Goal: Find specific fact: Find contact information

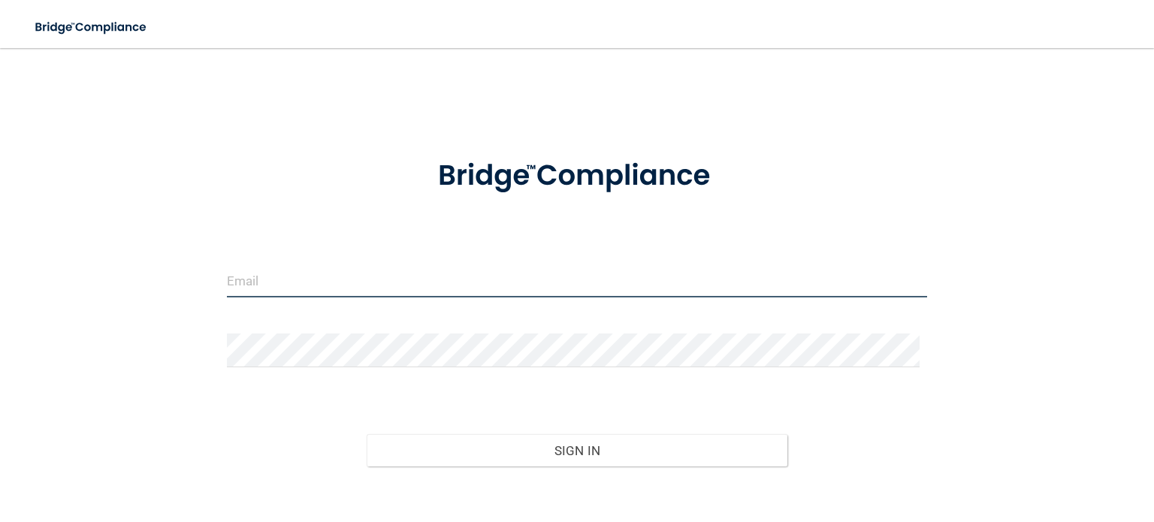
type input "CHerlihy@rectanglehealth.com"
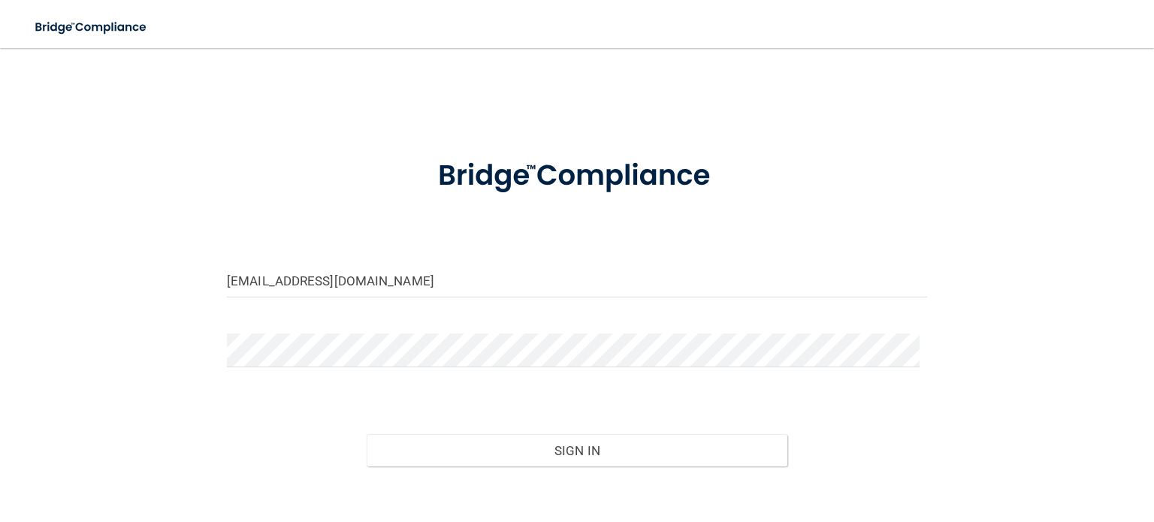
click at [497, 467] on div "Forgot Password?" at bounding box center [577, 504] width 723 height 75
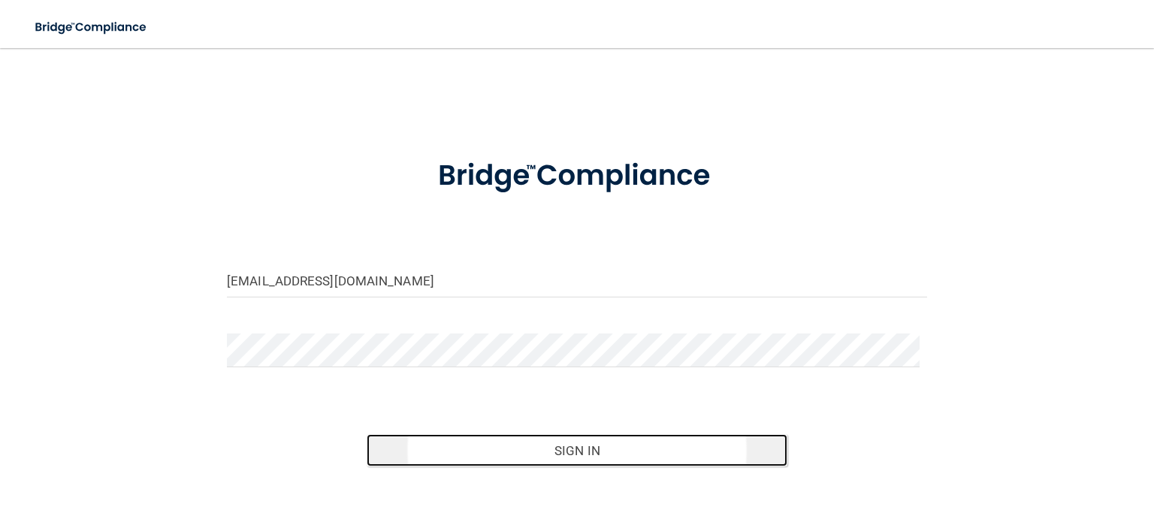
drag, startPoint x: 535, startPoint y: 449, endPoint x: 566, endPoint y: 436, distance: 33.6
click at [535, 450] on button "Sign In" at bounding box center [577, 450] width 420 height 33
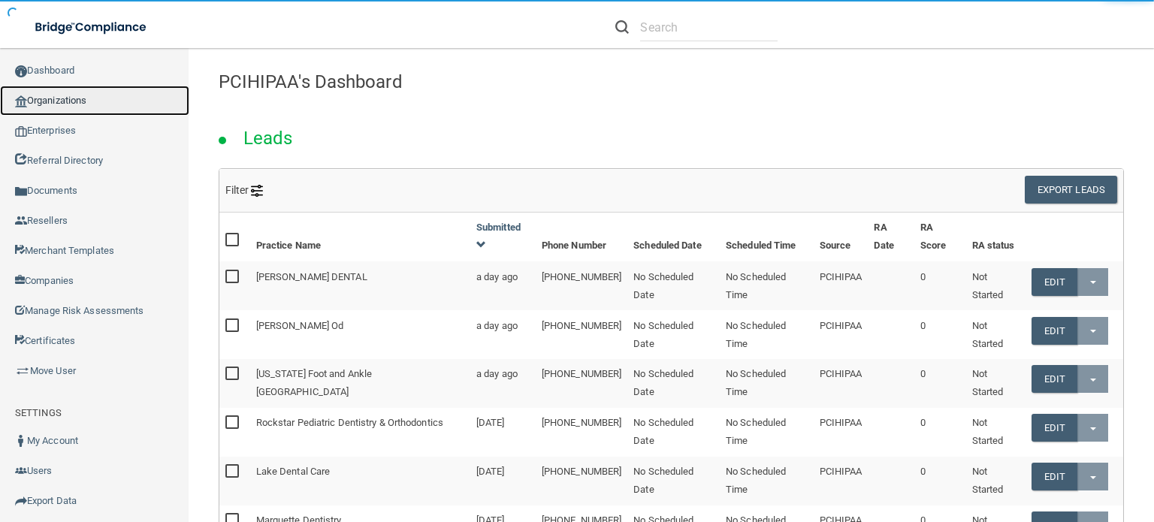
click at [142, 104] on link "Organizations" at bounding box center [94, 101] width 189 height 30
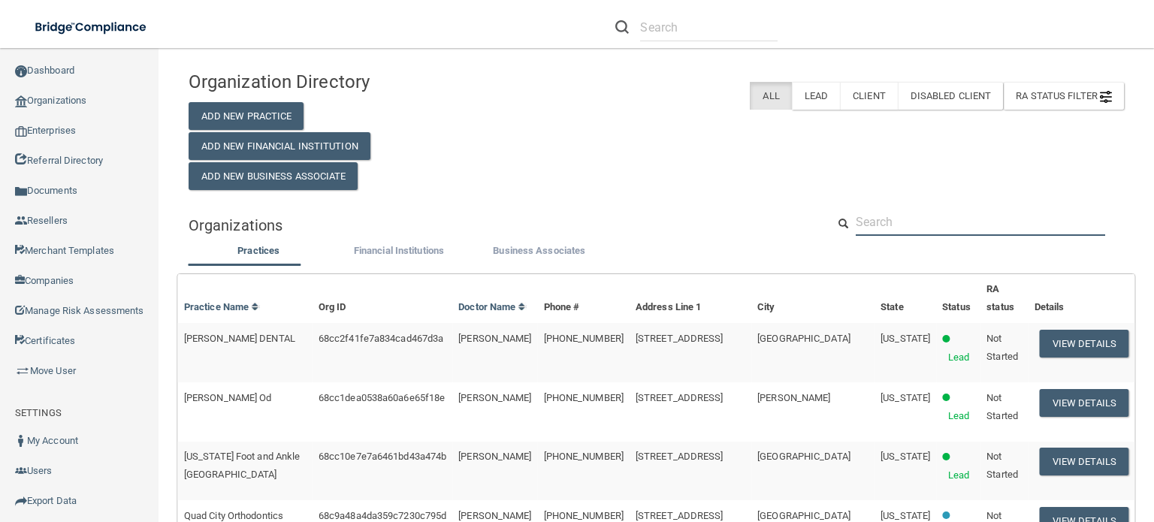
drag, startPoint x: 887, startPoint y: 216, endPoint x: 899, endPoint y: 223, distance: 14.8
click at [887, 216] on input "text" at bounding box center [980, 222] width 249 height 28
paste input "Wahiawa Family Dental Care"
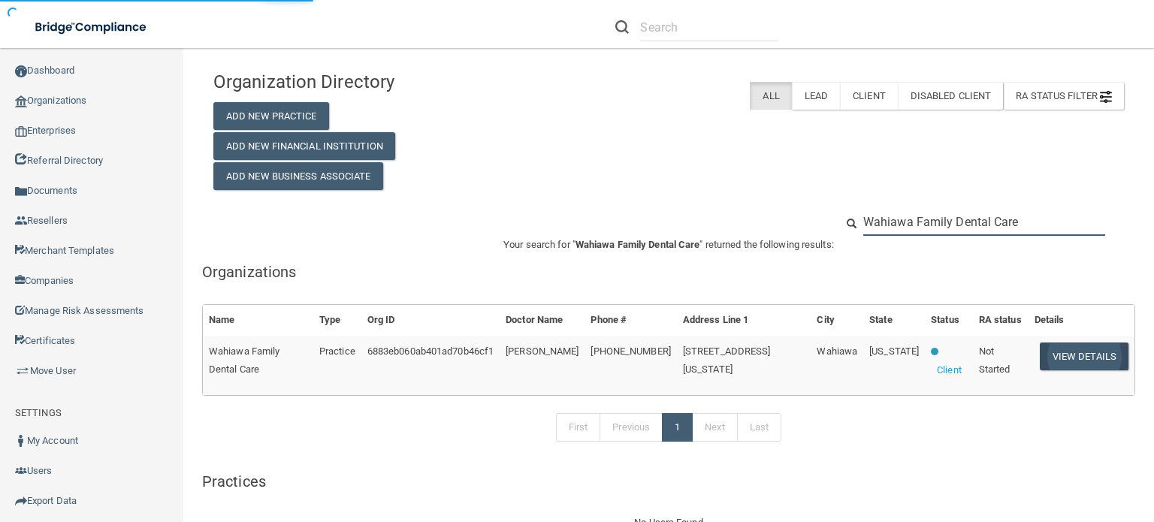
type input "Wahiawa Family Dental Care"
click at [1073, 355] on button "View Details" at bounding box center [1084, 357] width 89 height 28
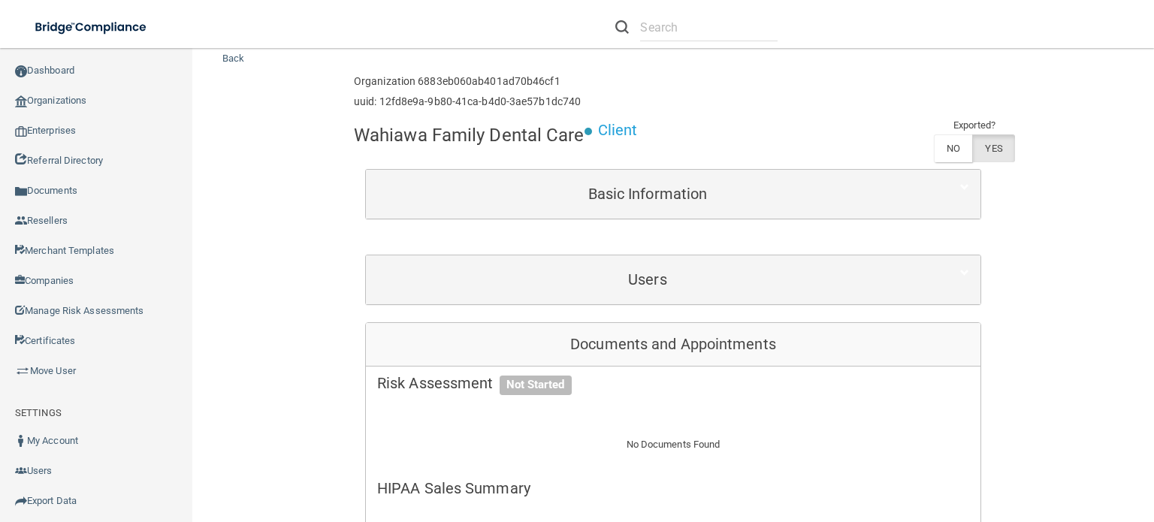
scroll to position [75, 0]
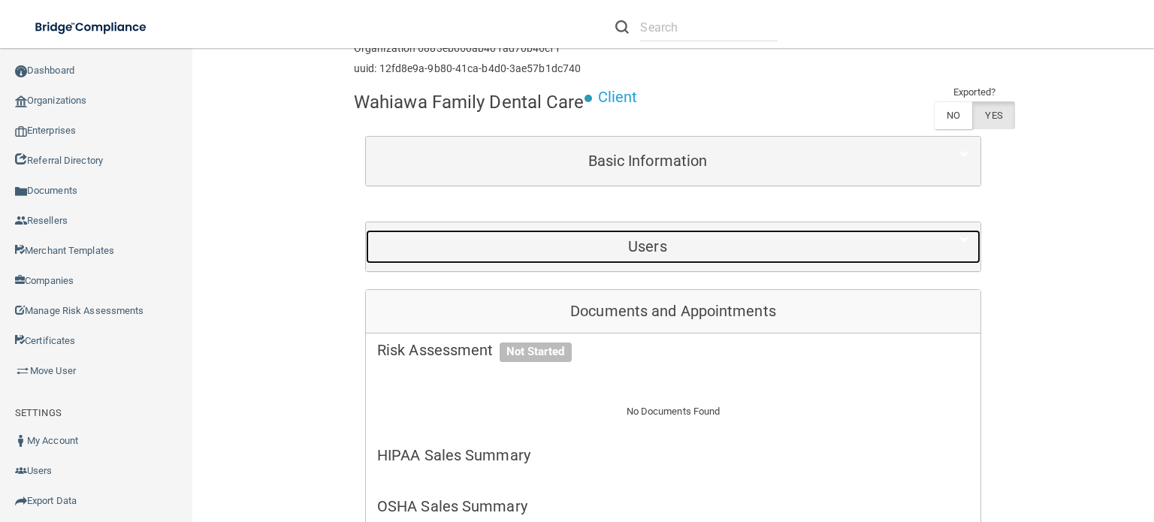
click at [656, 242] on h5 "Users" at bounding box center [647, 246] width 541 height 17
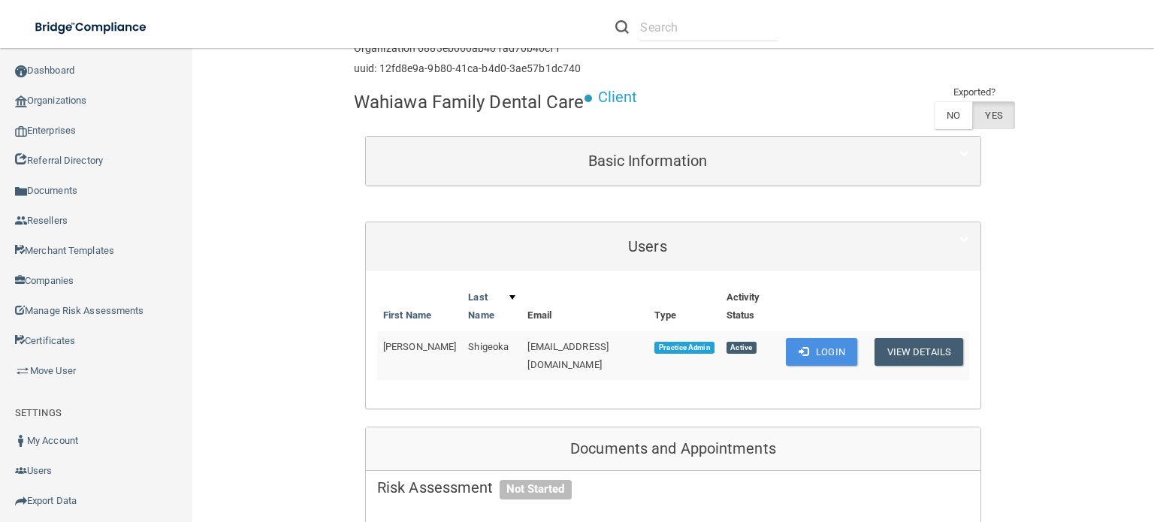
click at [521, 352] on td "[EMAIL_ADDRESS][DOMAIN_NAME]" at bounding box center [584, 355] width 127 height 49
drag, startPoint x: 506, startPoint y: 352, endPoint x: 646, endPoint y: 348, distance: 139.8
click at [646, 348] on tr "Brent Shigeoka sukoshigenie@gmail.com Practice Admin Active Login View Details" at bounding box center [673, 355] width 592 height 49
click at [579, 352] on td "[EMAIL_ADDRESS][DOMAIN_NAME]" at bounding box center [584, 355] width 127 height 49
click at [580, 352] on td "[EMAIL_ADDRESS][DOMAIN_NAME]" at bounding box center [584, 355] width 127 height 49
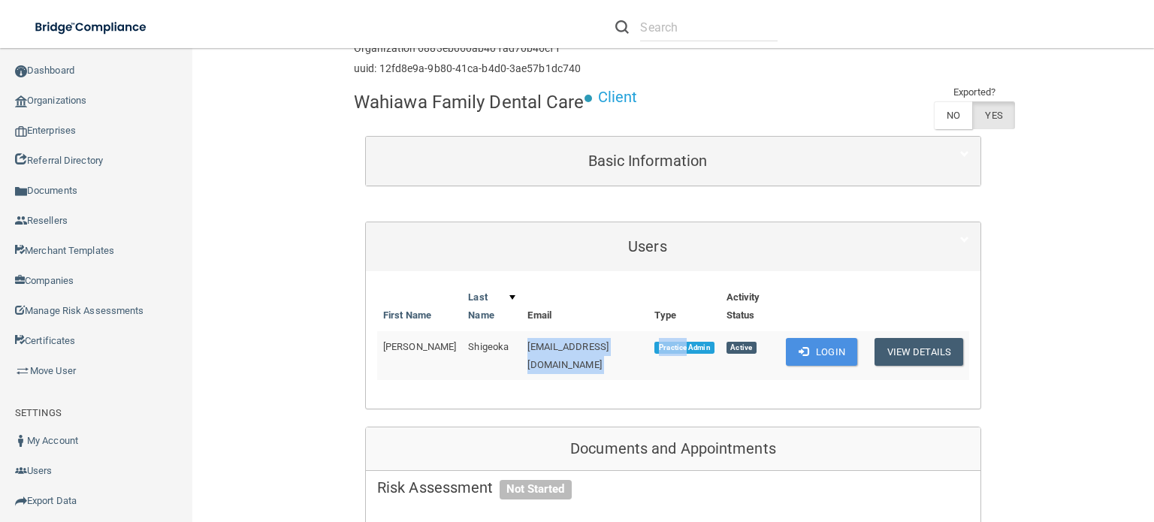
click at [581, 352] on td "[EMAIL_ADDRESS][DOMAIN_NAME]" at bounding box center [584, 355] width 127 height 49
click at [588, 348] on span "[EMAIL_ADDRESS][DOMAIN_NAME]" at bounding box center [567, 355] width 81 height 29
copy td "[EMAIL_ADDRESS][DOMAIN_NAME]"
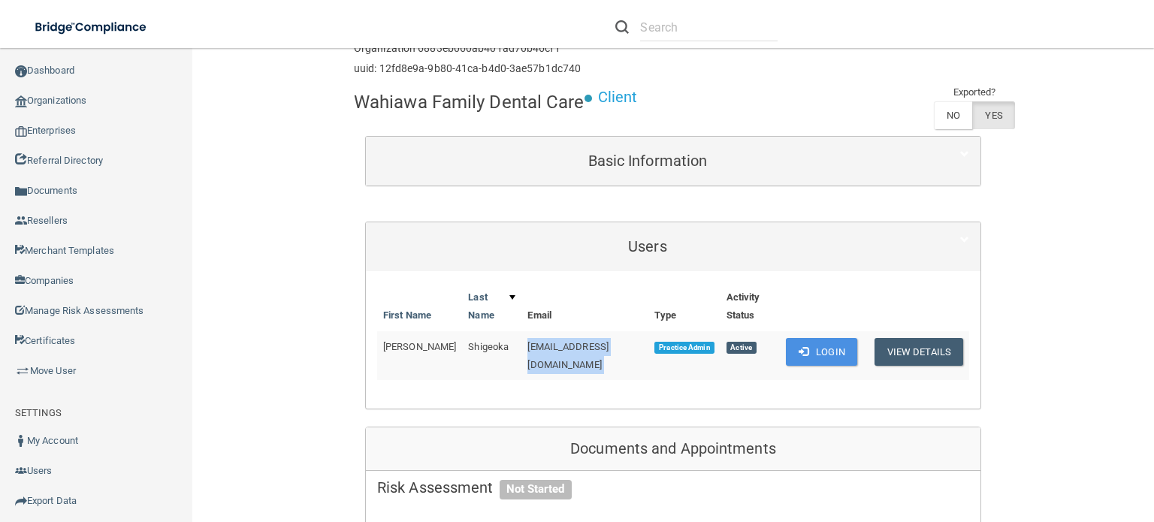
scroll to position [0, 0]
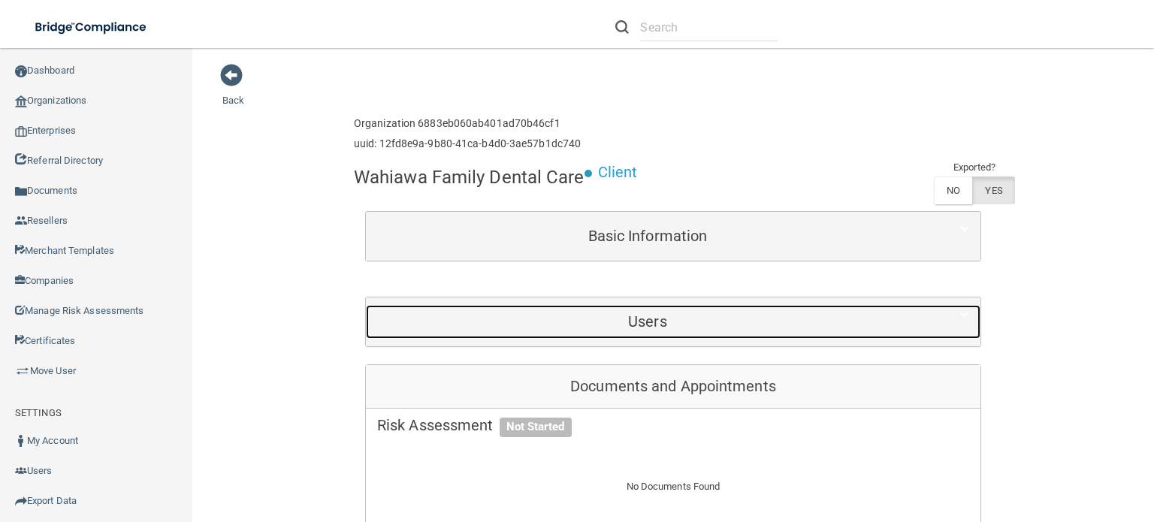
click at [604, 325] on h5 "Users" at bounding box center [647, 321] width 541 height 17
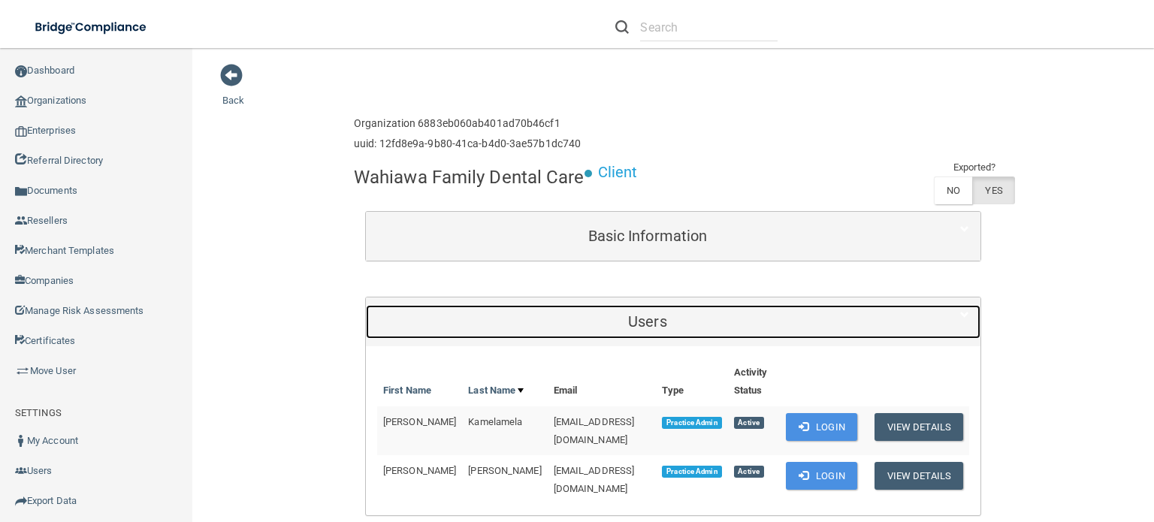
scroll to position [75, 0]
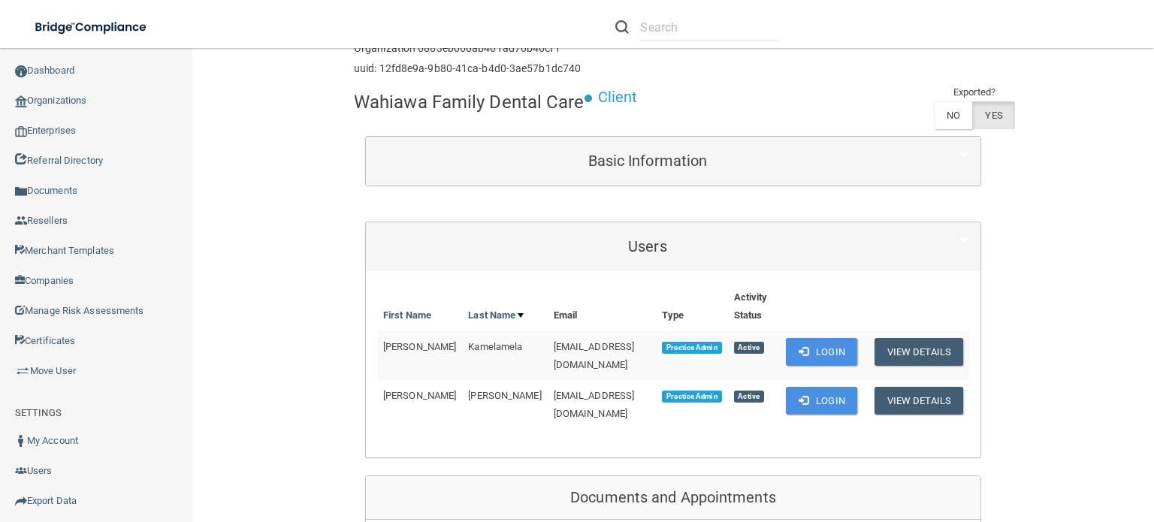
click at [554, 344] on span "[EMAIL_ADDRESS][DOMAIN_NAME]" at bounding box center [594, 355] width 81 height 29
copy td "[EMAIL_ADDRESS][DOMAIN_NAME]"
